Goal: Transaction & Acquisition: Purchase product/service

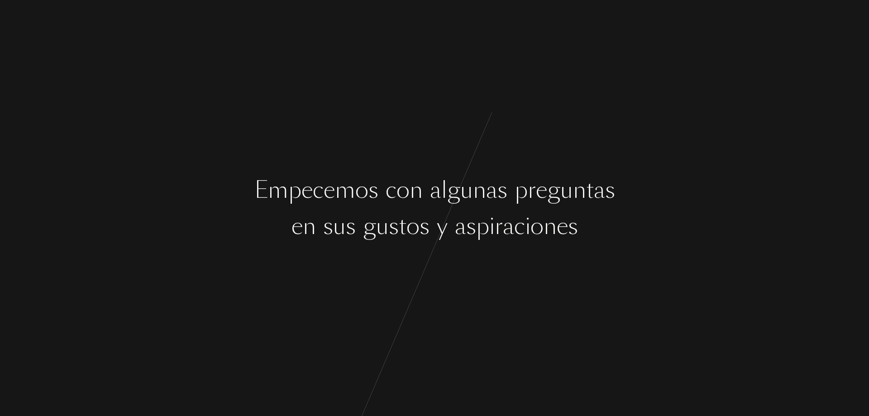
click at [475, 240] on div "s" at bounding box center [471, 226] width 10 height 34
click at [448, 219] on div at bounding box center [450, 226] width 7 height 34
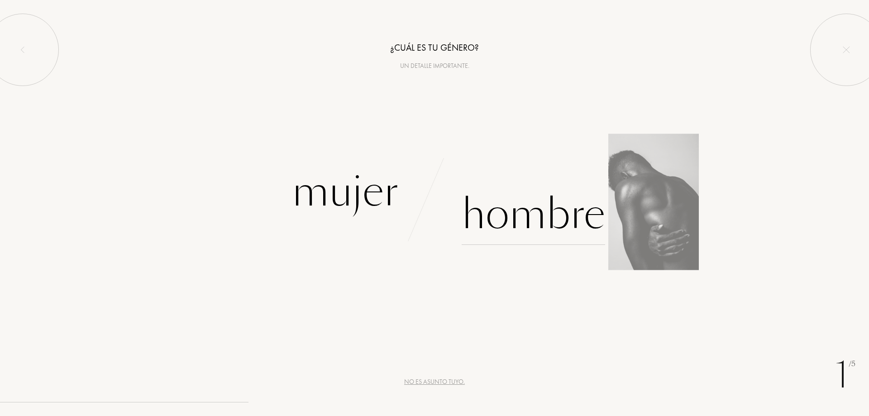
click at [536, 211] on div "Hombre" at bounding box center [532, 214] width 143 height 61
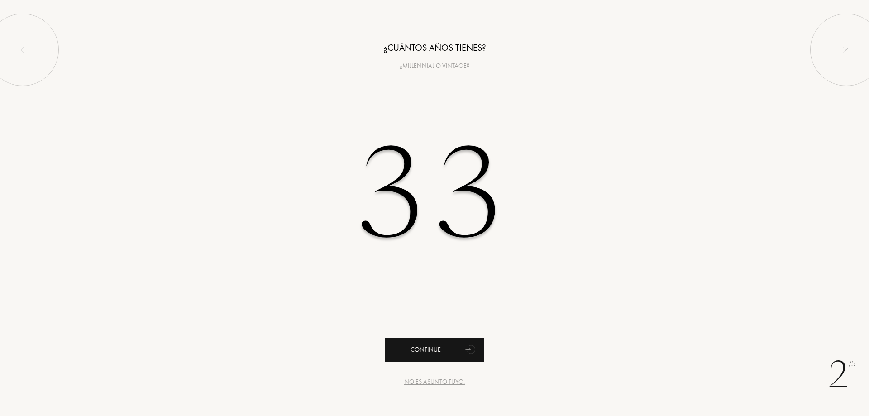
type input "33"
click at [433, 349] on div "Continue" at bounding box center [435, 350] width 100 height 24
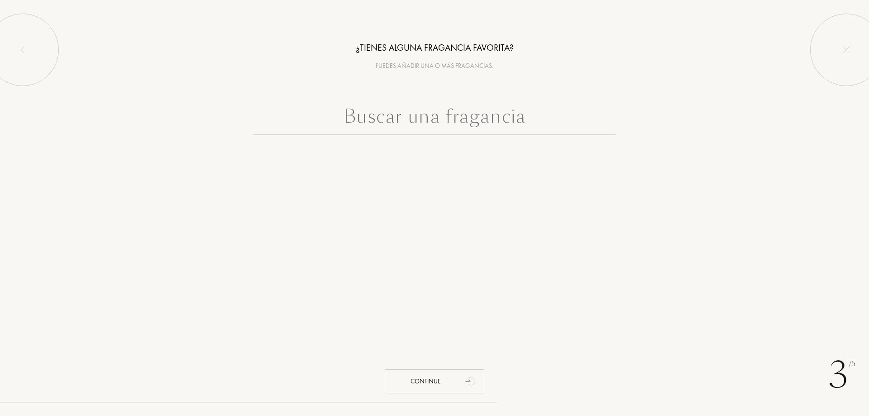
click at [440, 127] on input "text" at bounding box center [434, 118] width 362 height 33
click at [447, 372] on div "Continue" at bounding box center [435, 381] width 100 height 24
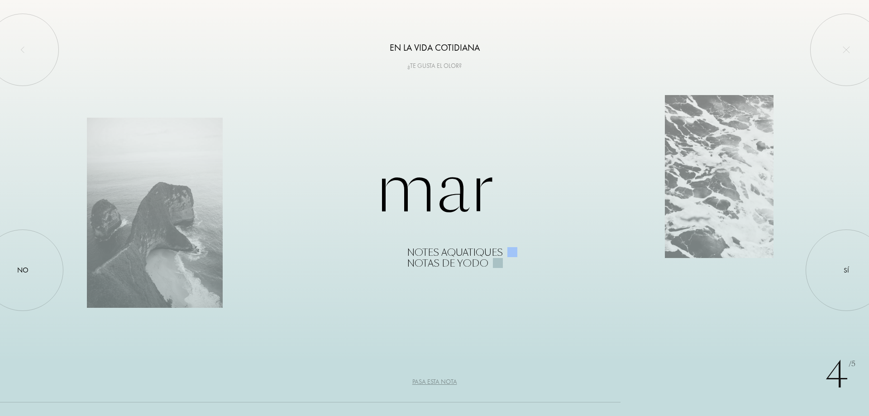
click at [438, 384] on div "Pasa esta nota" at bounding box center [434, 382] width 45 height 10
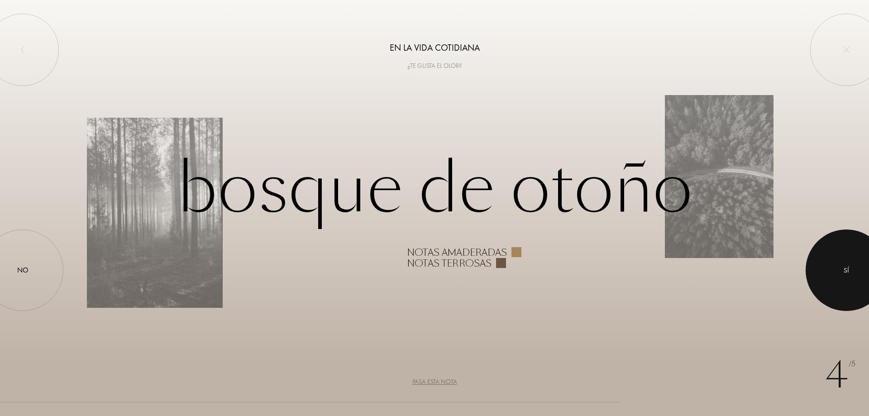
click at [844, 287] on div at bounding box center [845, 269] width 81 height 81
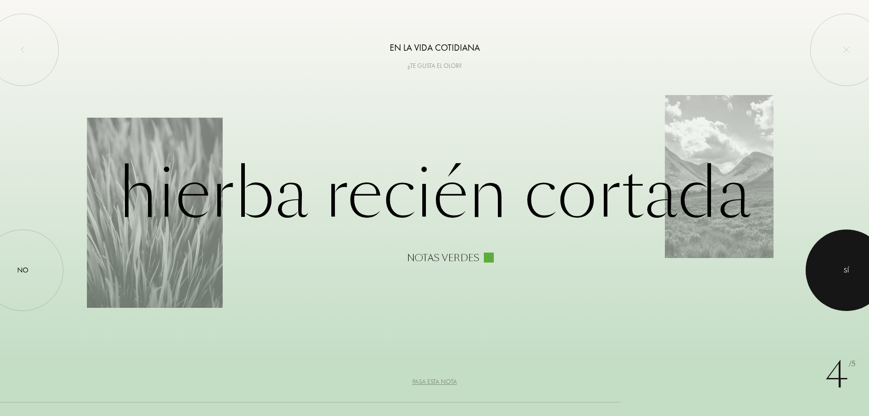
click at [827, 262] on div at bounding box center [845, 269] width 81 height 81
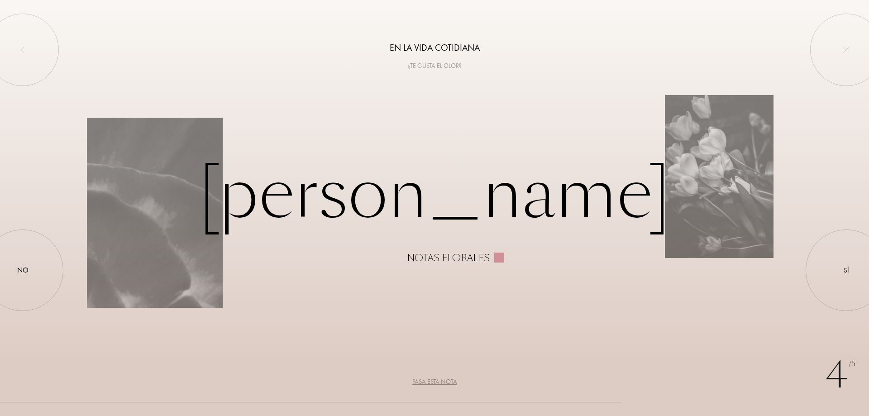
click at [415, 382] on div "Pasa esta nota" at bounding box center [434, 382] width 45 height 10
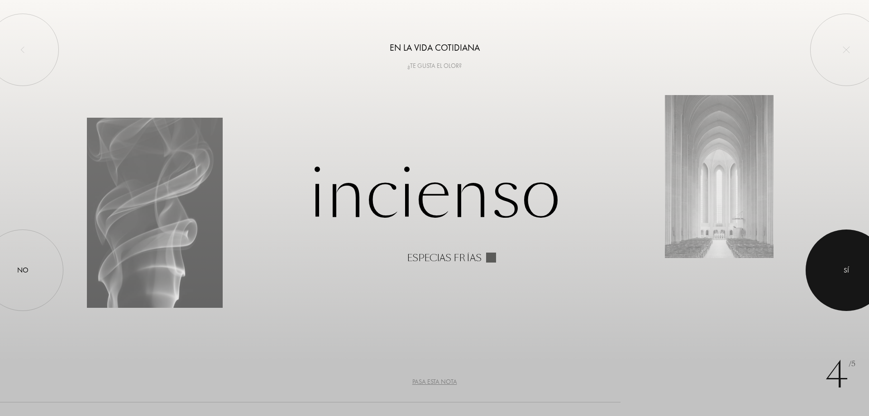
click at [849, 289] on div at bounding box center [845, 269] width 81 height 81
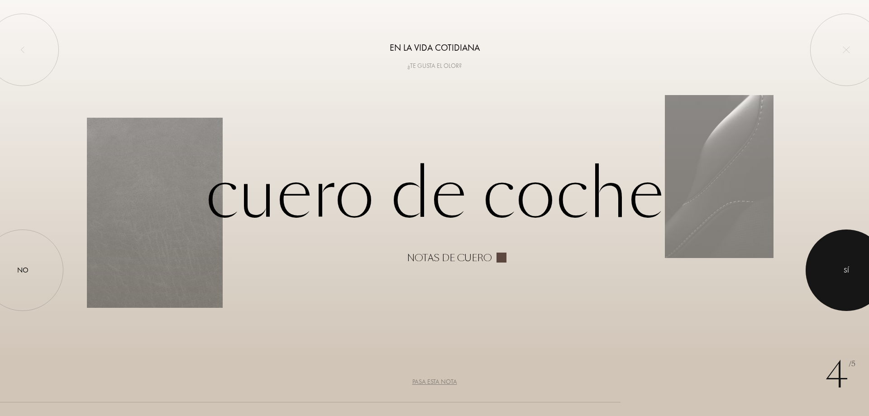
click at [837, 281] on div at bounding box center [845, 269] width 81 height 81
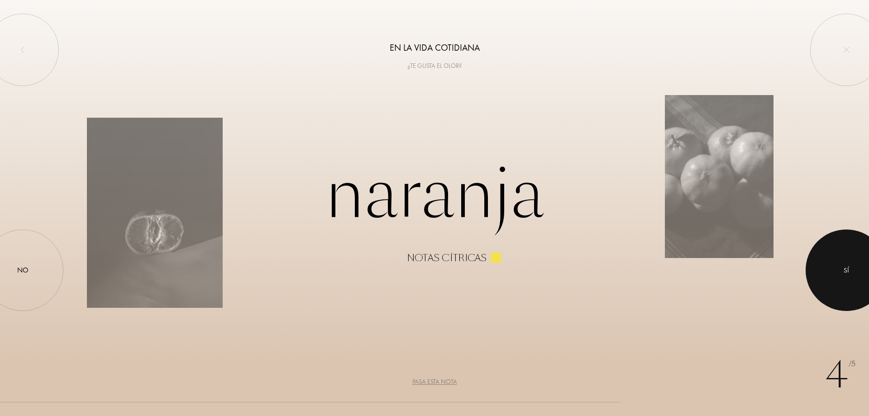
click at [832, 266] on div at bounding box center [845, 269] width 81 height 81
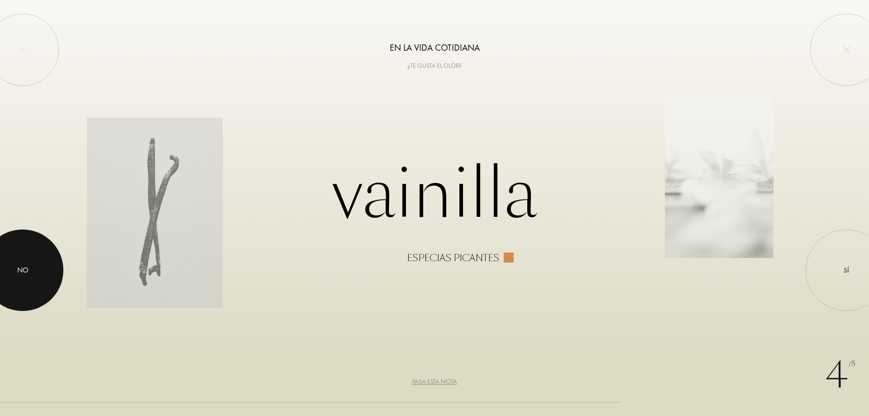
click at [33, 266] on div at bounding box center [22, 269] width 81 height 81
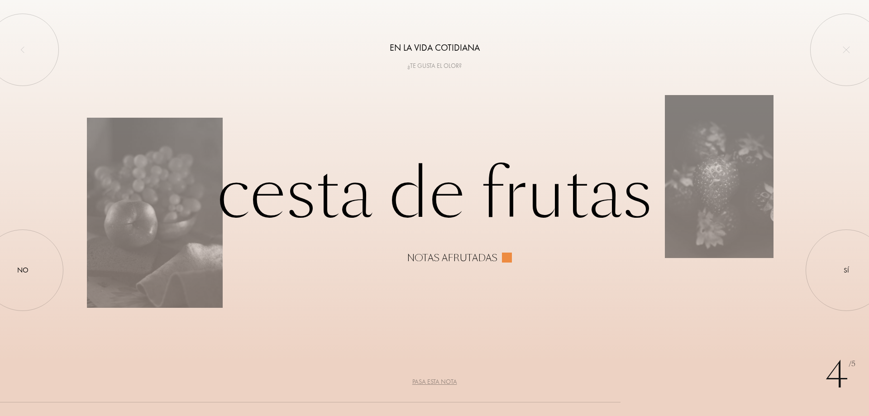
click at [419, 381] on div "Pasa esta nota" at bounding box center [434, 382] width 45 height 10
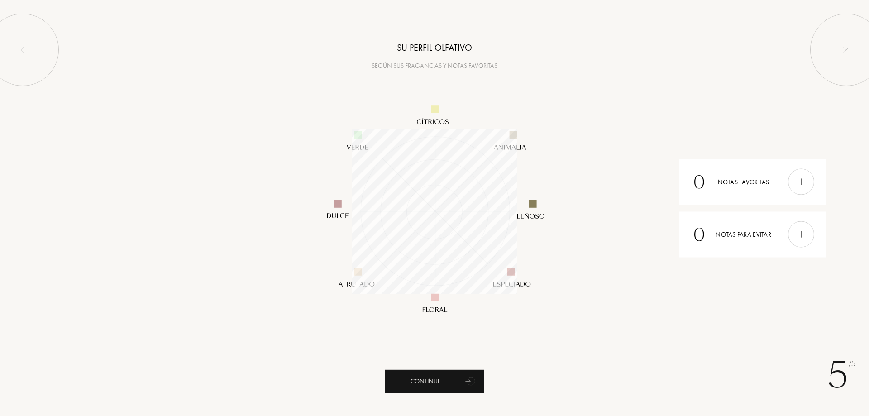
scroll to position [165, 165]
click at [416, 381] on div "Continue" at bounding box center [435, 381] width 100 height 24
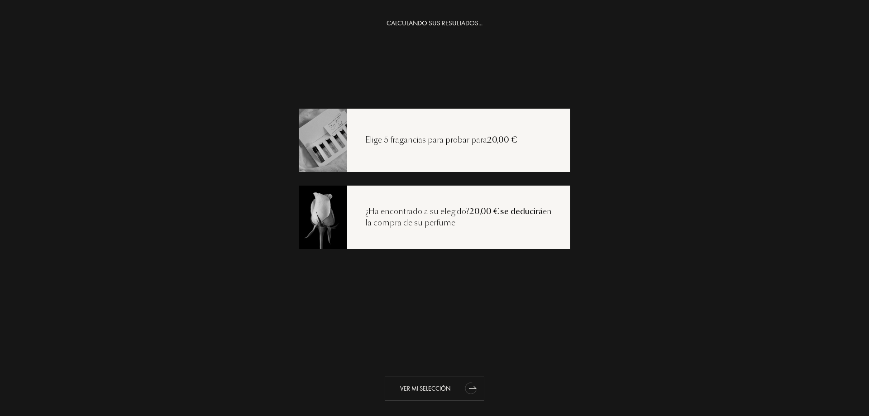
click at [426, 389] on div "Ver mi selección" at bounding box center [435, 388] width 100 height 24
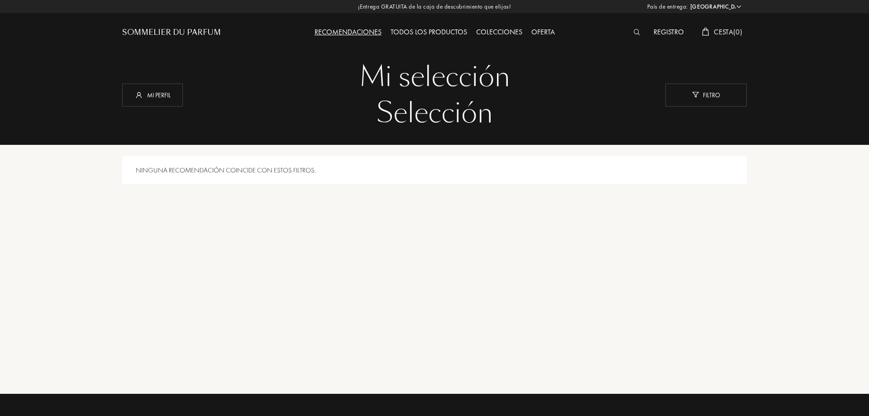
select select "ES"
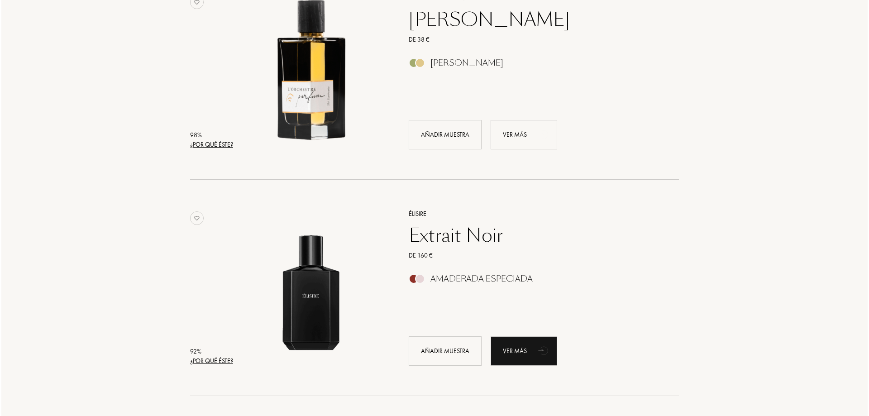
scroll to position [45, 0]
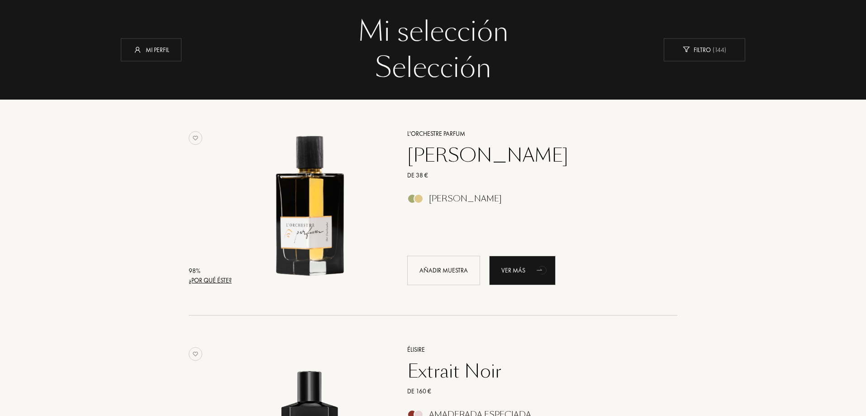
click at [214, 281] on div "¿Por qué éste?" at bounding box center [210, 281] width 43 height 10
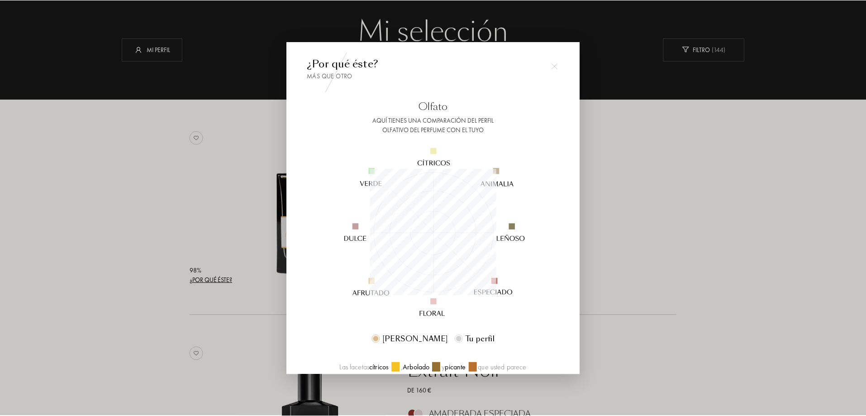
scroll to position [127, 127]
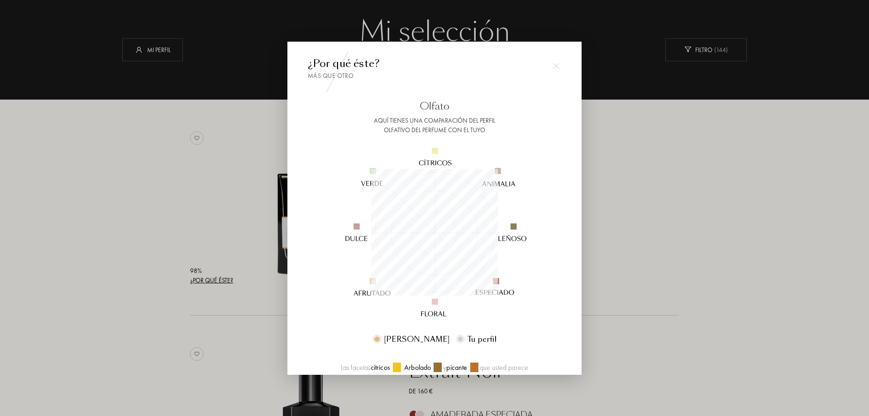
click at [657, 288] on div at bounding box center [434, 208] width 869 height 416
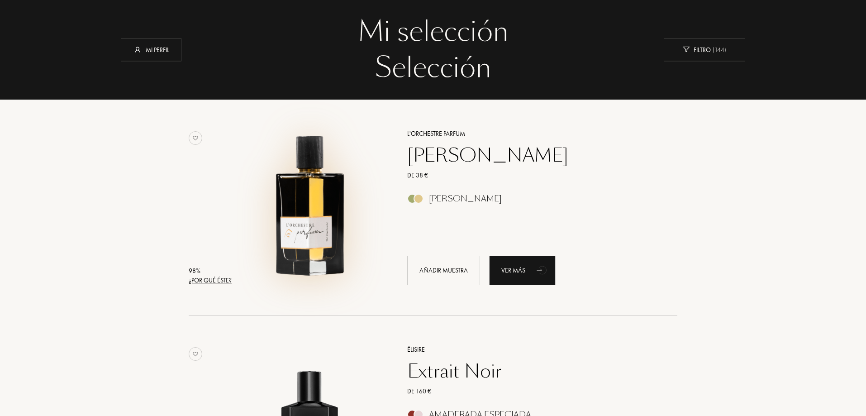
click at [324, 223] on img at bounding box center [310, 203] width 151 height 151
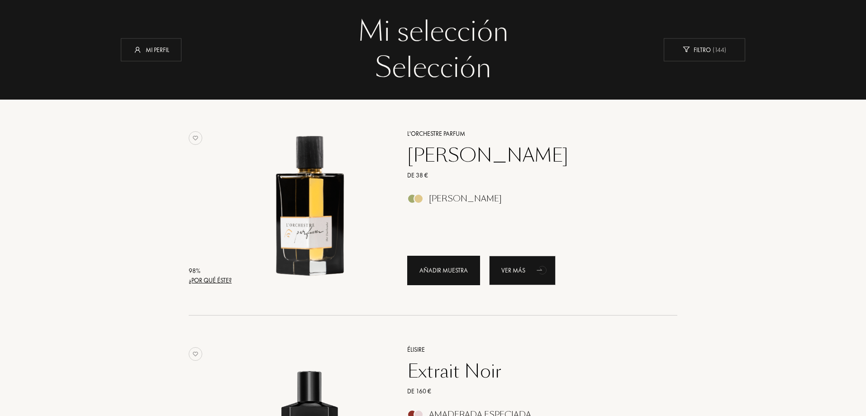
click at [455, 272] on div "Añadir muestra" at bounding box center [443, 270] width 73 height 29
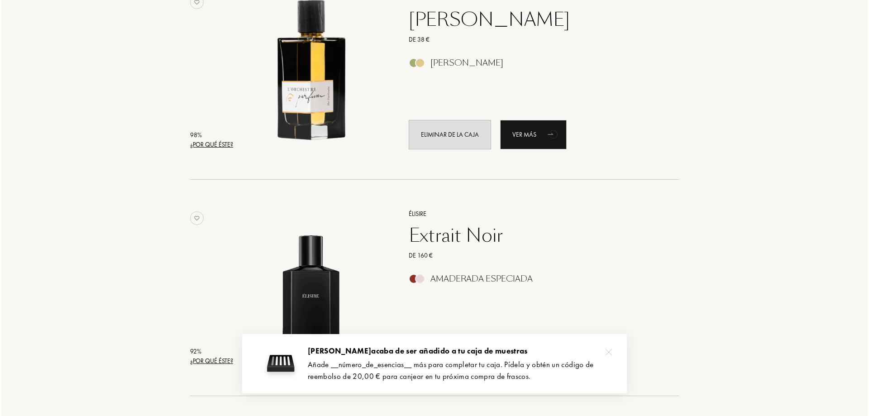
scroll to position [226, 0]
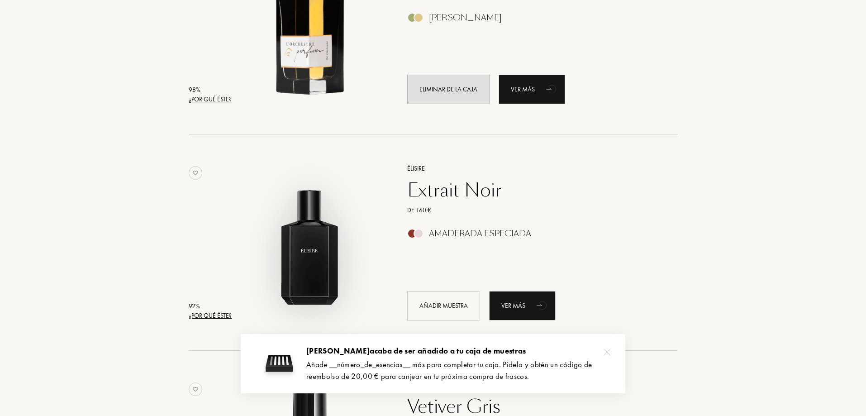
click at [369, 230] on img at bounding box center [310, 237] width 151 height 151
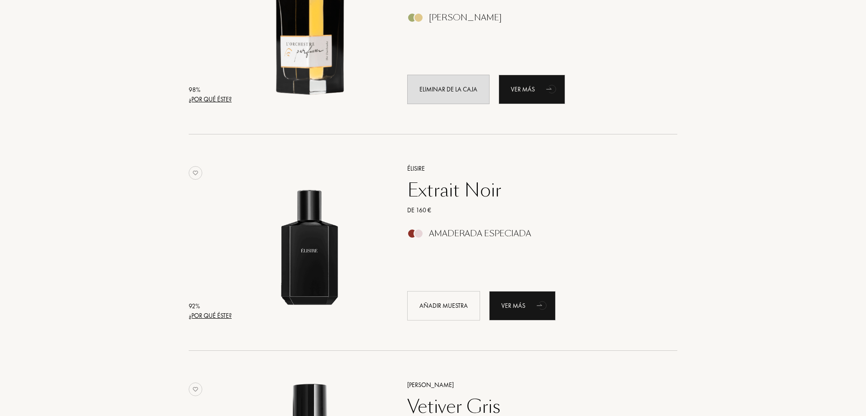
click at [207, 318] on div "¿Por qué éste?" at bounding box center [210, 316] width 43 height 10
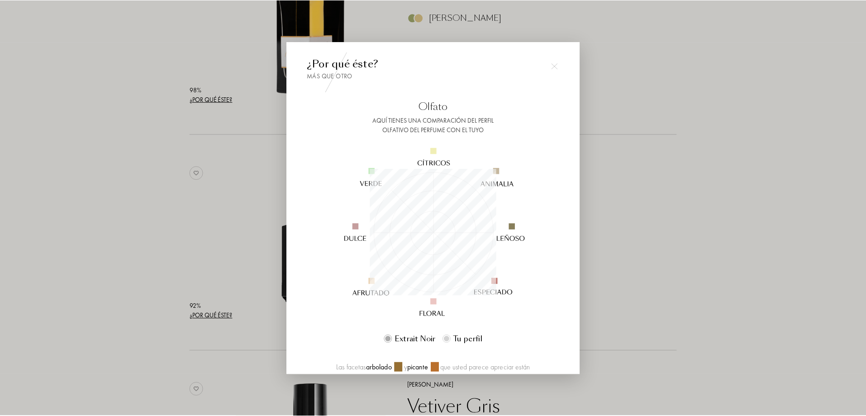
scroll to position [127, 127]
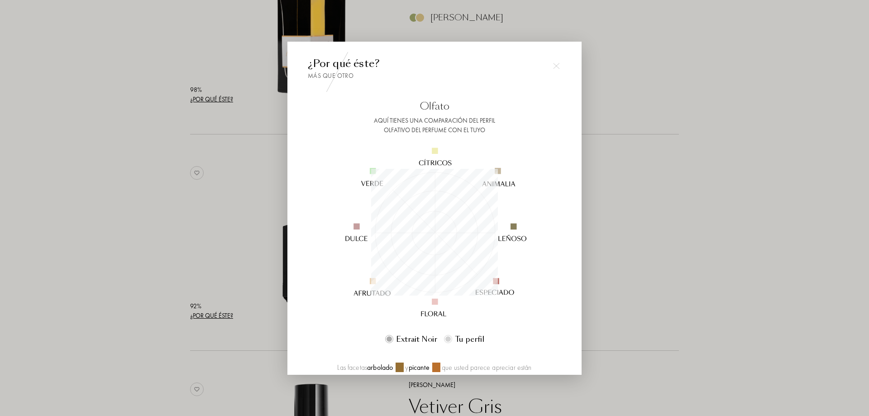
click at [553, 68] on img at bounding box center [556, 66] width 6 height 6
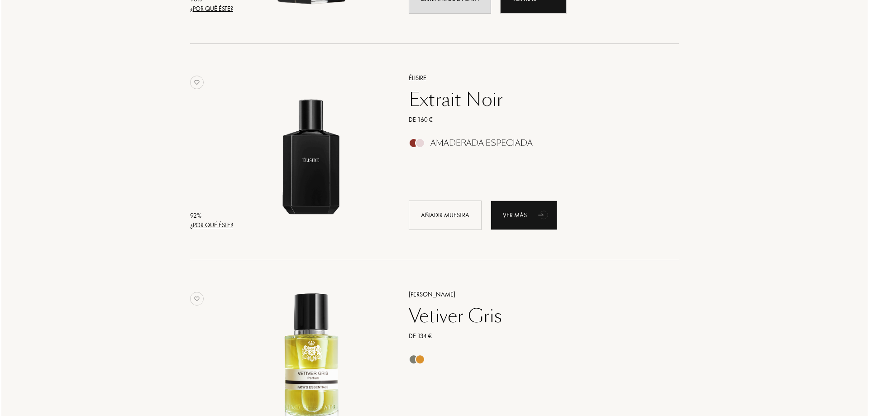
scroll to position [452, 0]
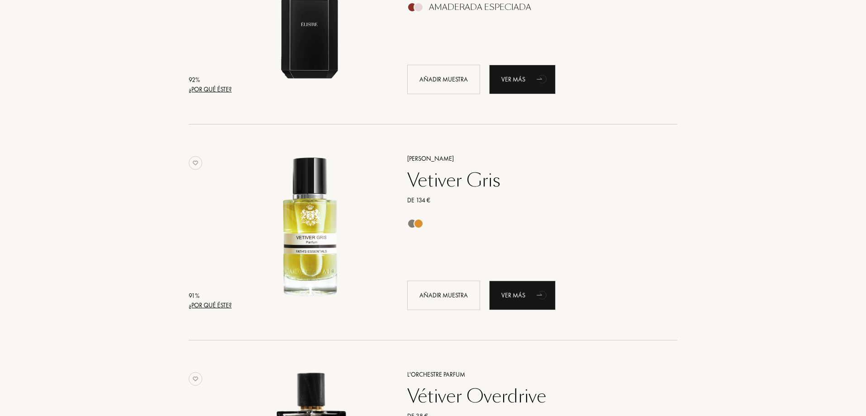
click at [222, 301] on div "¿Por qué éste?" at bounding box center [210, 305] width 43 height 10
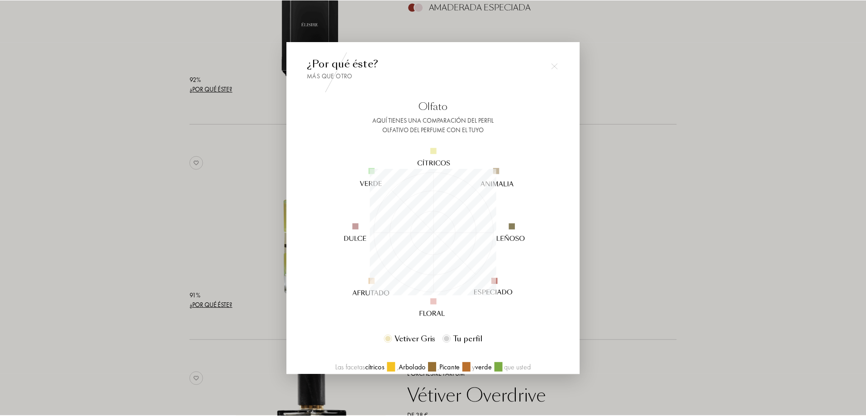
scroll to position [127, 127]
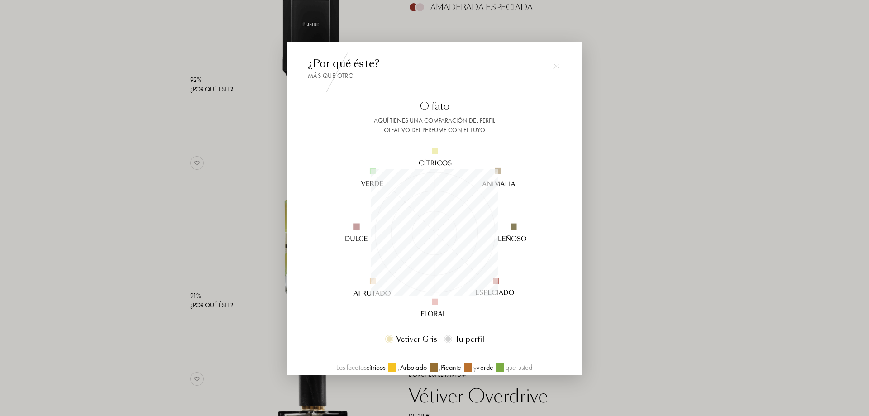
click at [717, 226] on div at bounding box center [434, 208] width 869 height 416
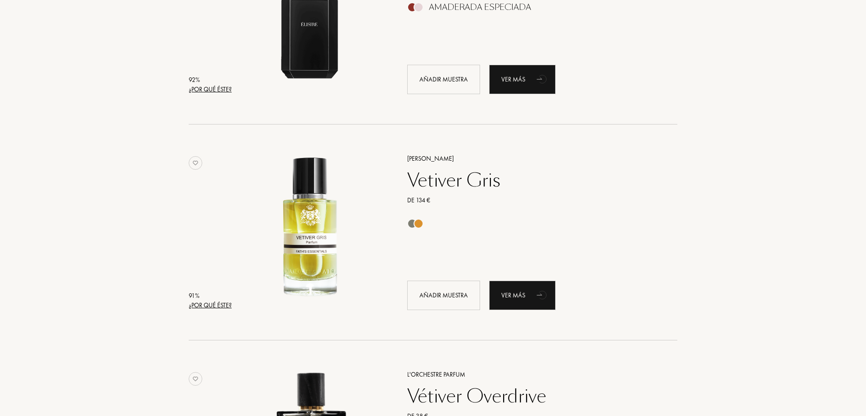
click at [438, 200] on div "De 134 €" at bounding box center [532, 200] width 264 height 10
click at [433, 294] on div "Añadir muestra" at bounding box center [443, 295] width 73 height 29
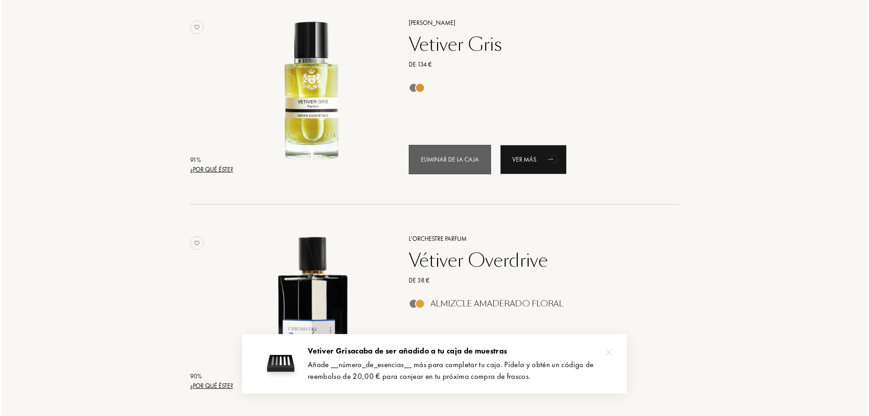
scroll to position [724, 0]
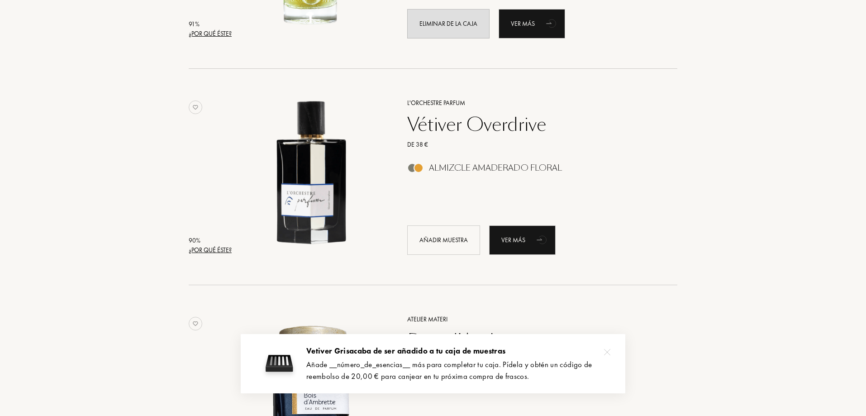
click at [208, 250] on div "¿Por qué éste?" at bounding box center [210, 250] width 43 height 10
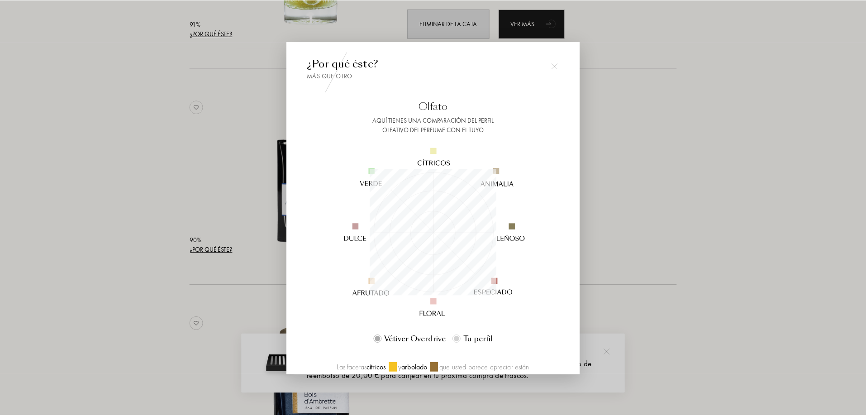
scroll to position [127, 127]
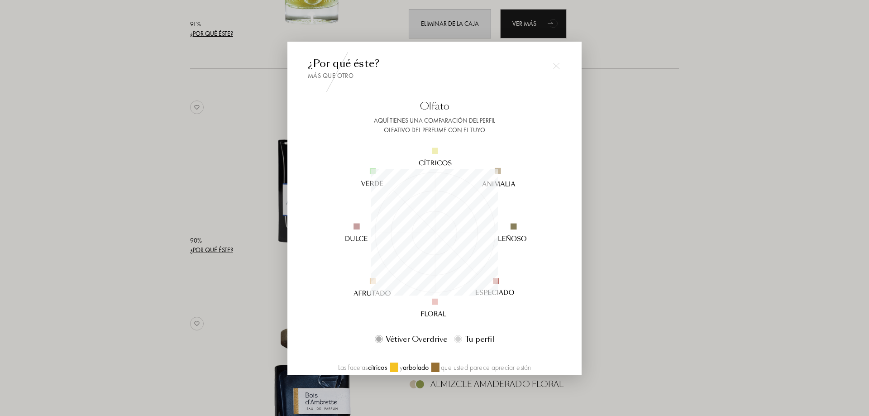
click at [692, 202] on div at bounding box center [434, 208] width 869 height 416
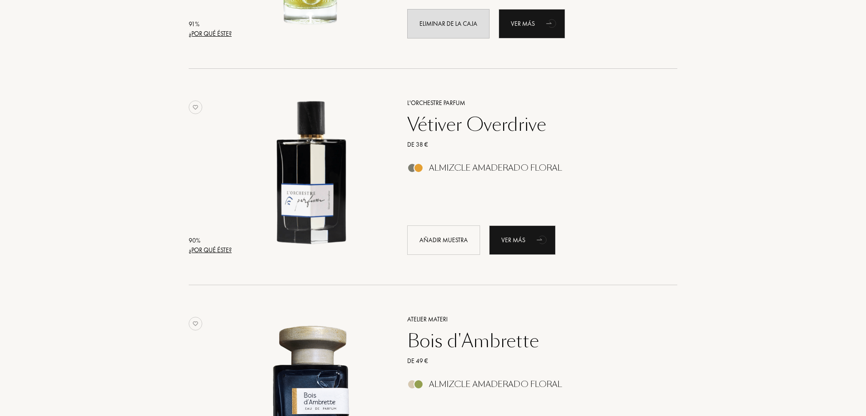
click at [470, 125] on div "Vétiver Overdrive" at bounding box center [532, 125] width 264 height 22
click at [428, 241] on div "Añadir muestra" at bounding box center [443, 239] width 73 height 29
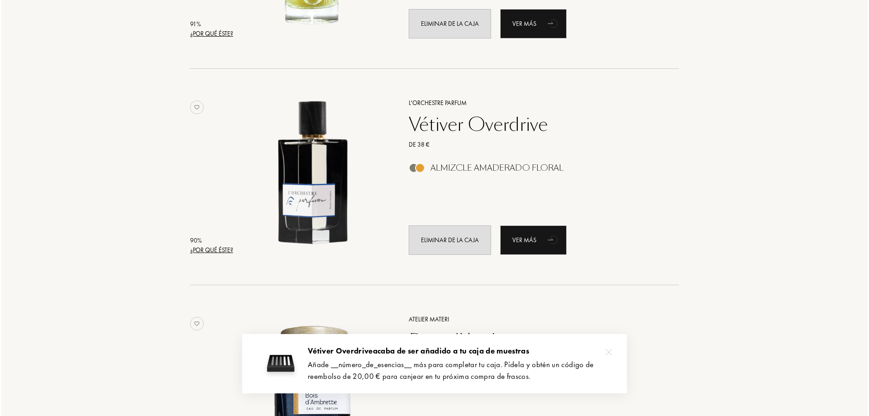
scroll to position [905, 0]
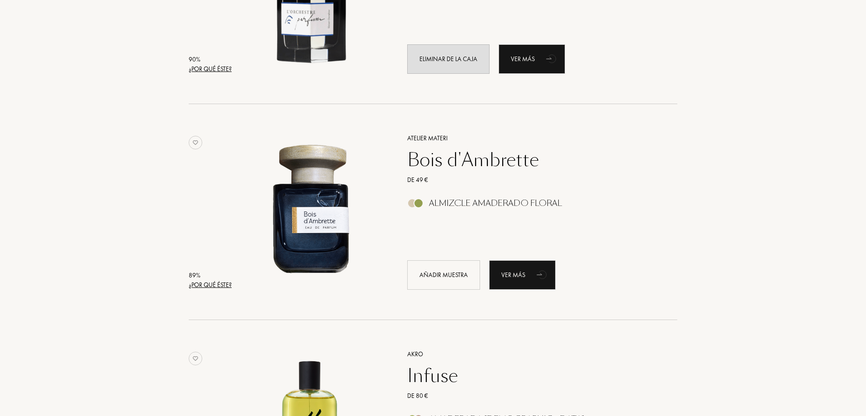
click at [209, 287] on div "¿Por qué éste?" at bounding box center [210, 285] width 43 height 10
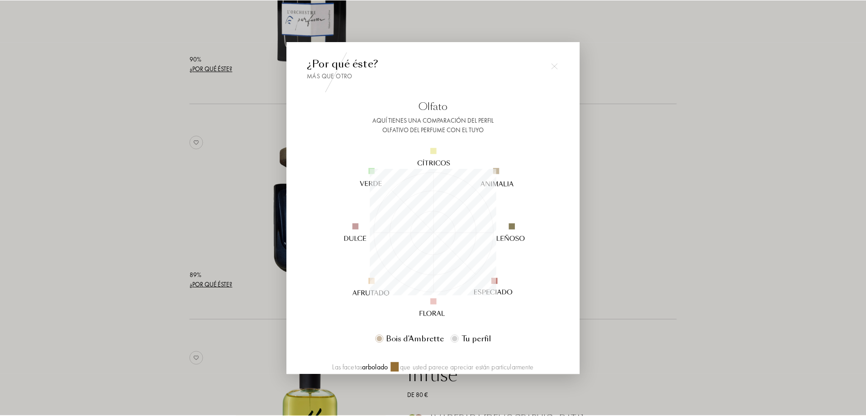
scroll to position [127, 127]
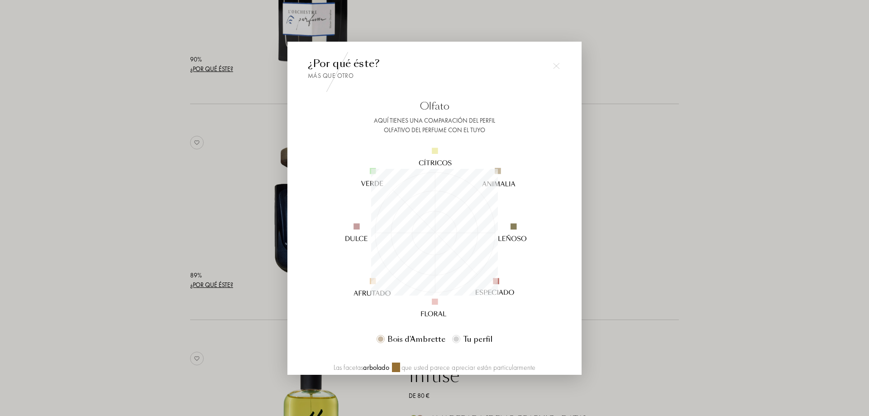
click at [559, 67] on div at bounding box center [556, 66] width 18 height 18
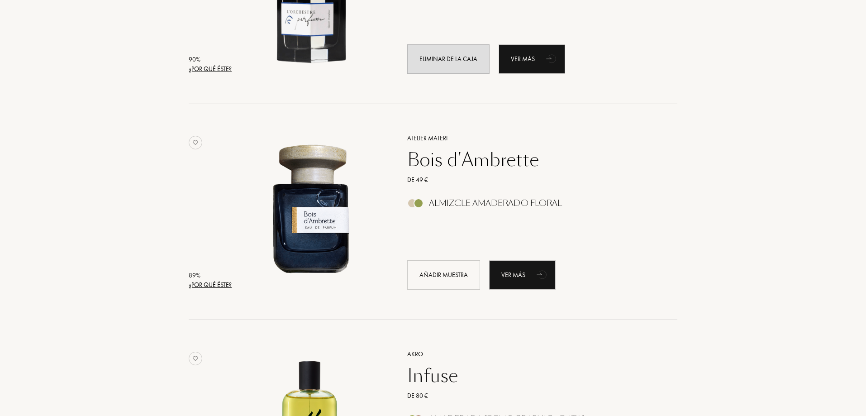
click at [466, 166] on div "Bois d'Ambrette" at bounding box center [532, 160] width 264 height 22
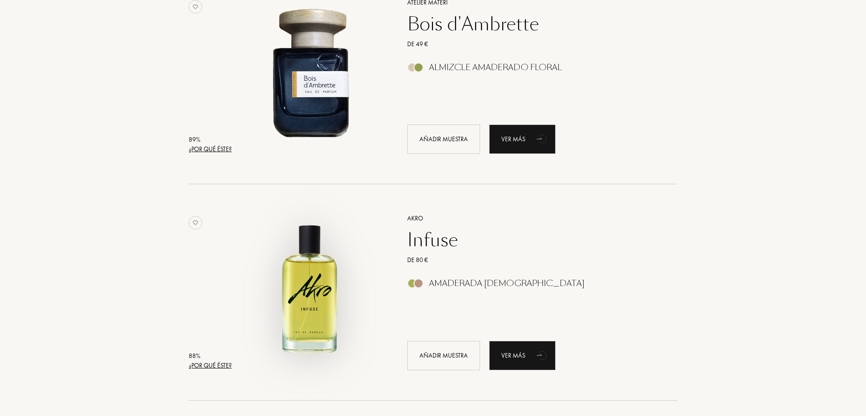
scroll to position [1086, 0]
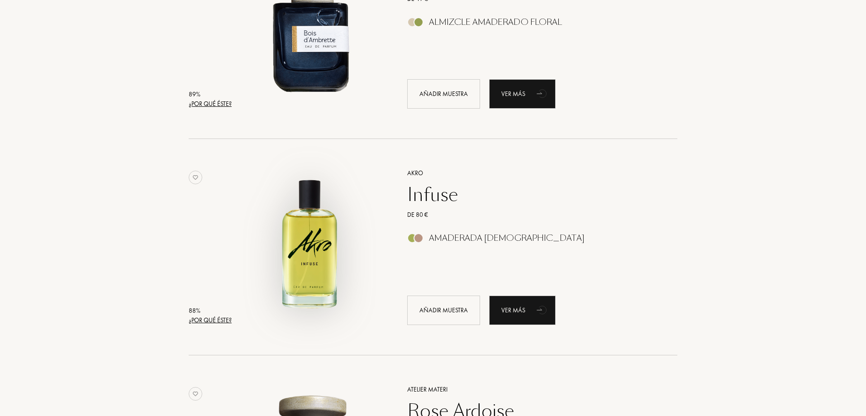
click at [367, 224] on img at bounding box center [310, 242] width 151 height 151
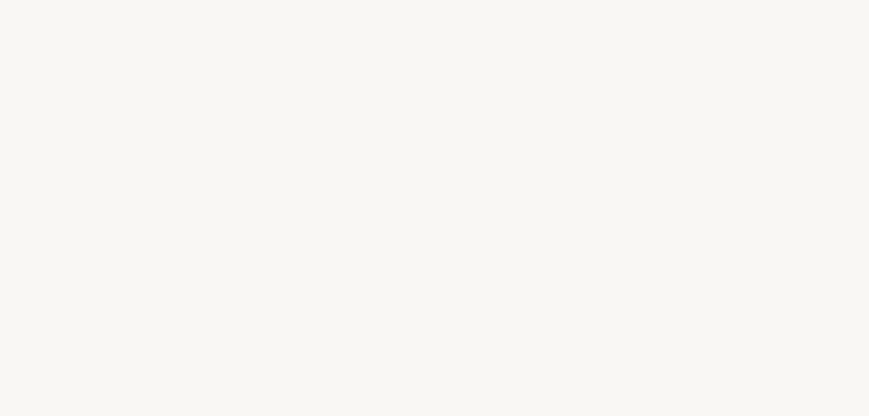
select select "ES"
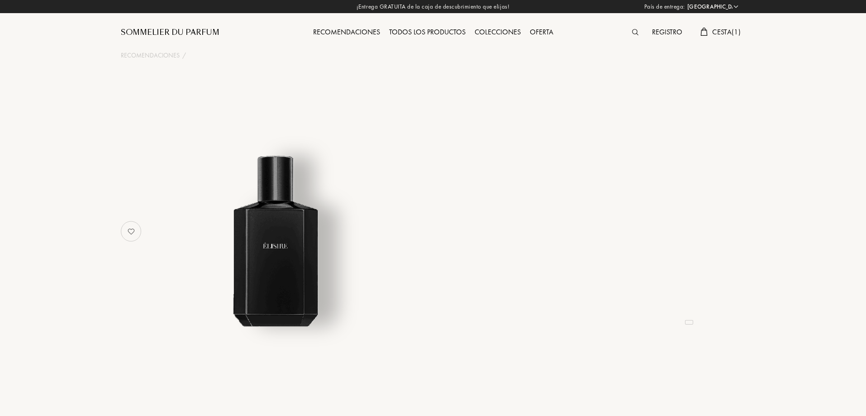
select select "ES"
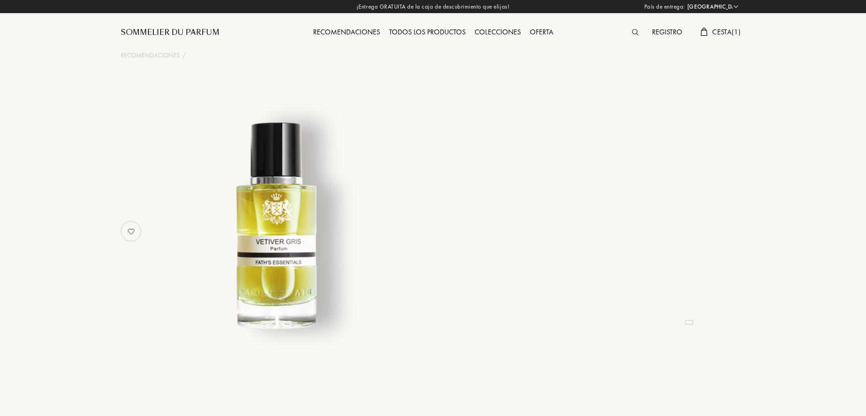
select select "ES"
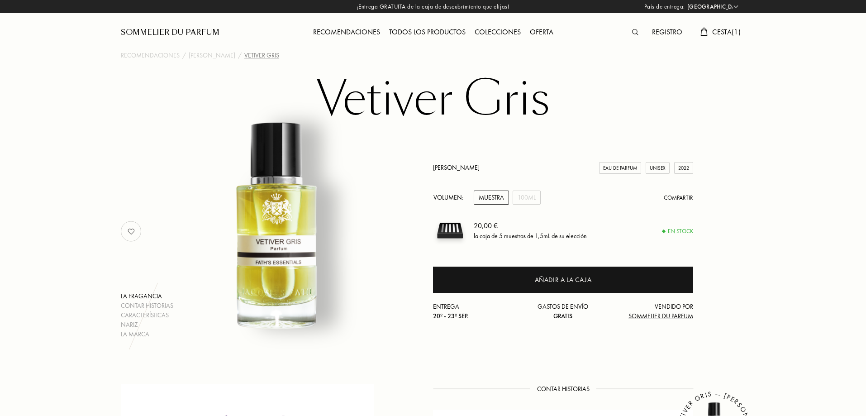
click at [491, 200] on div "Muestra" at bounding box center [491, 197] width 35 height 14
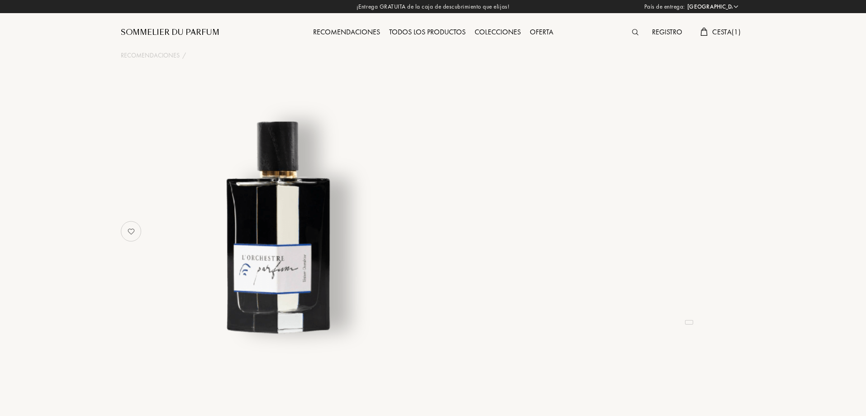
select select "ES"
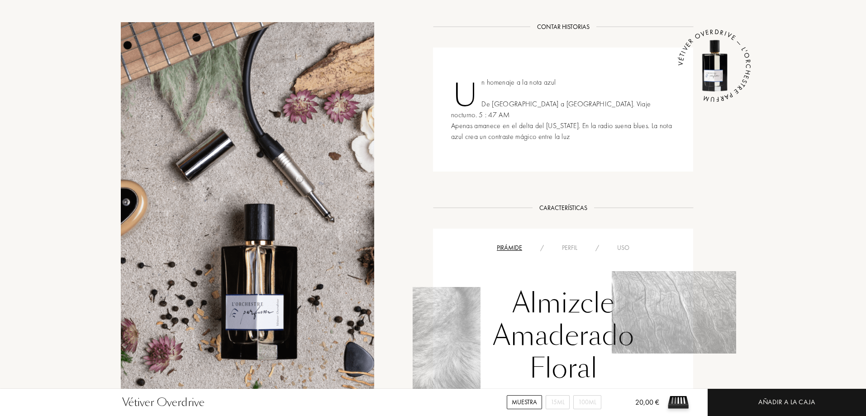
scroll to position [271, 0]
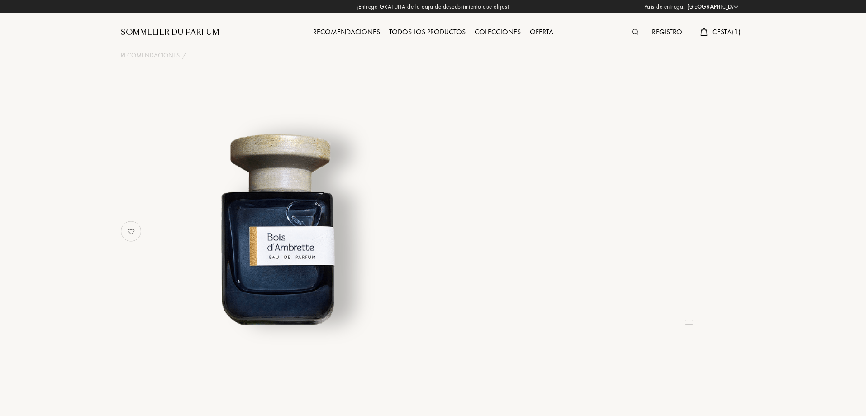
select select "ES"
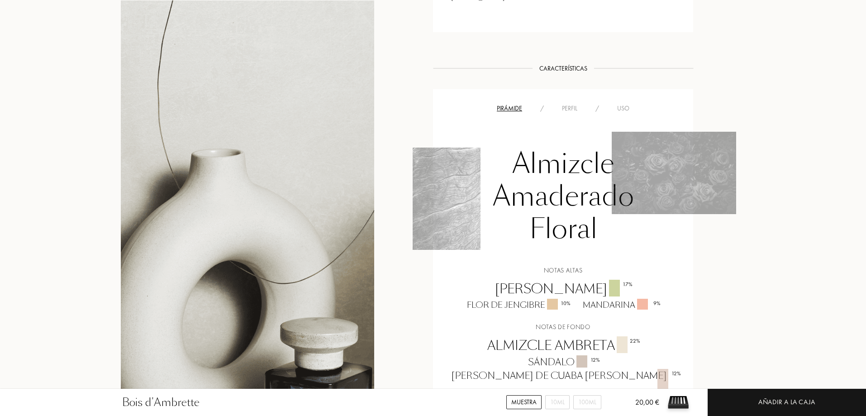
scroll to position [633, 0]
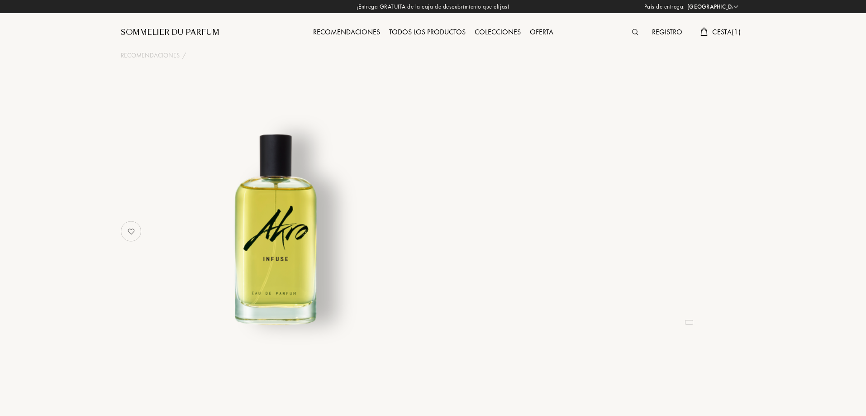
select select "ES"
